Goal: Check status: Check status

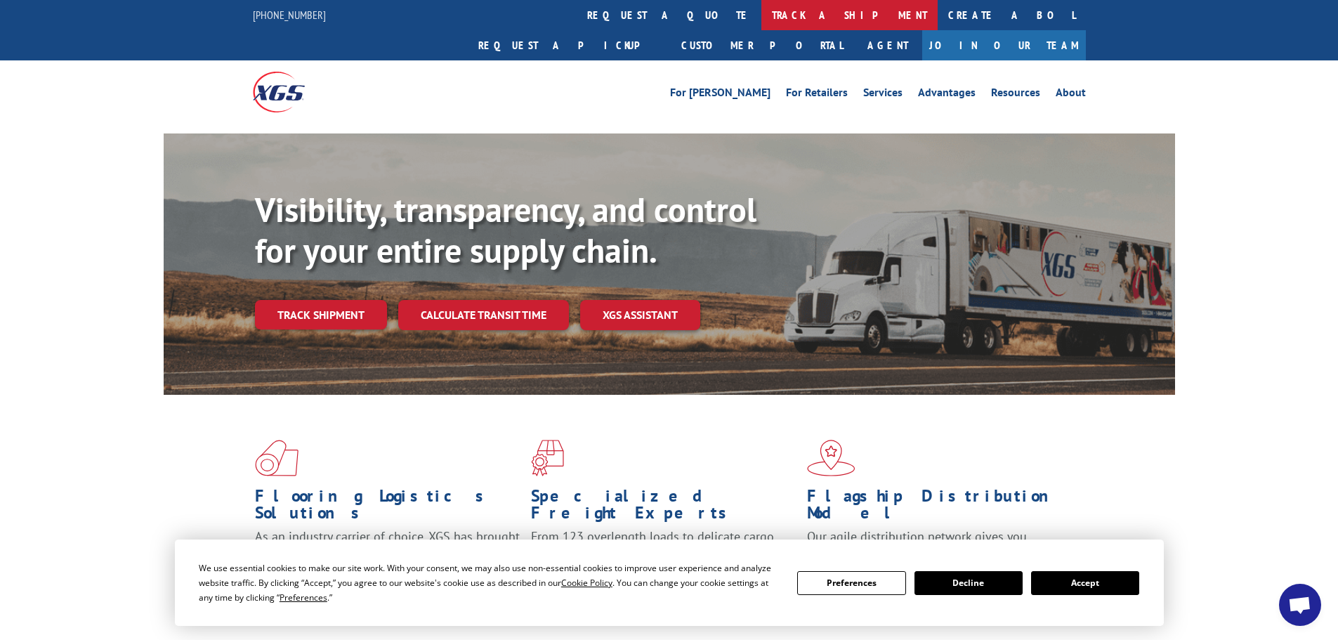
click at [761, 20] on link "track a shipment" at bounding box center [849, 15] width 176 height 30
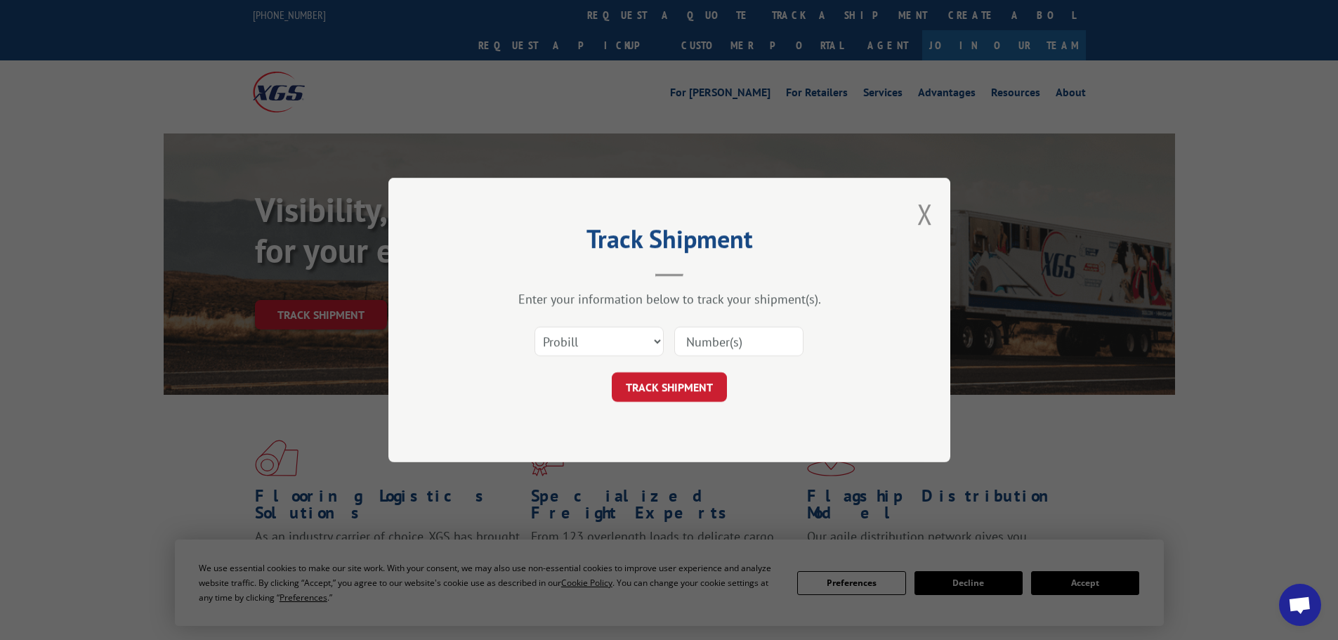
click at [710, 343] on input at bounding box center [738, 340] width 129 height 29
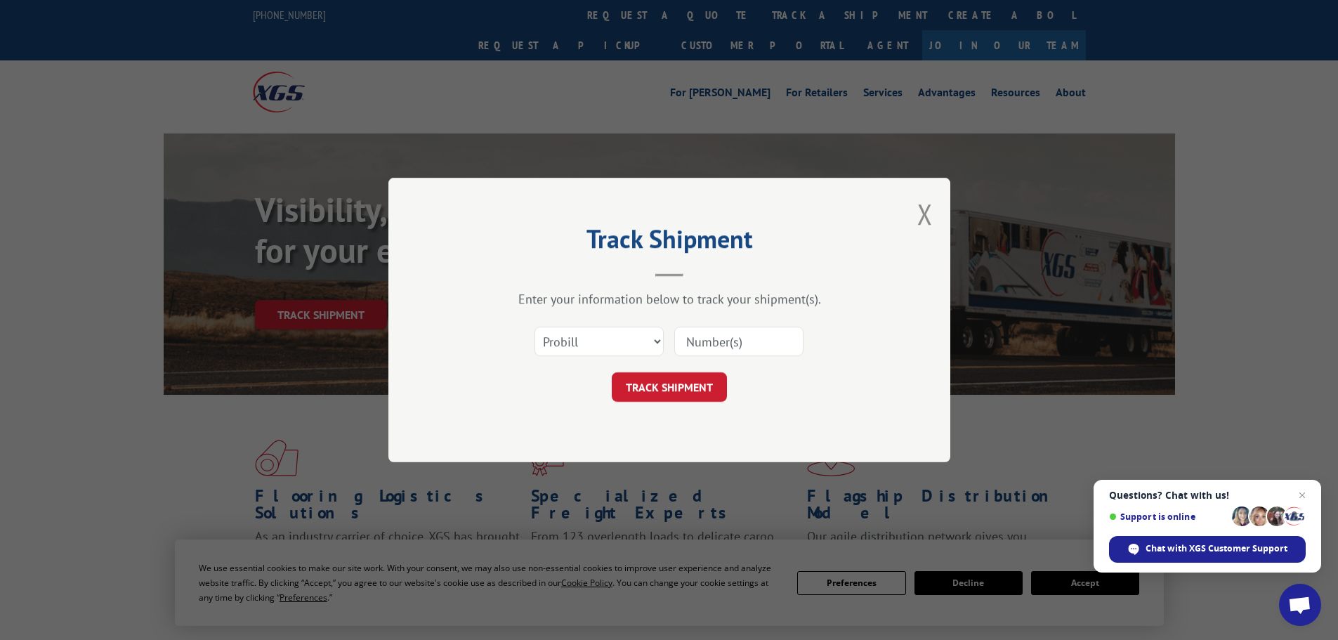
paste input "5499607"
type input "5499607"
click at [552, 341] on select "Select category... Probill BOL PO" at bounding box center [598, 340] width 129 height 29
select select "bol"
click at [534, 326] on select "Select category... Probill BOL PO" at bounding box center [598, 340] width 129 height 29
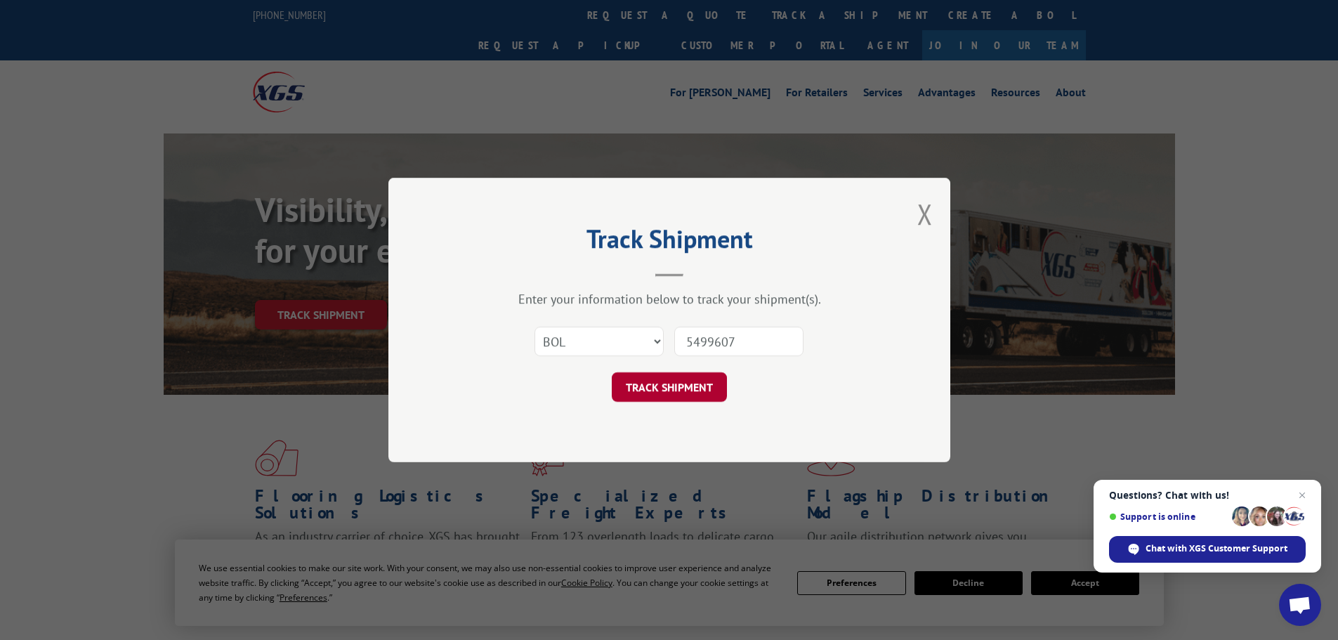
click at [686, 383] on button "TRACK SHIPMENT" at bounding box center [669, 386] width 115 height 29
